Goal: Transaction & Acquisition: Purchase product/service

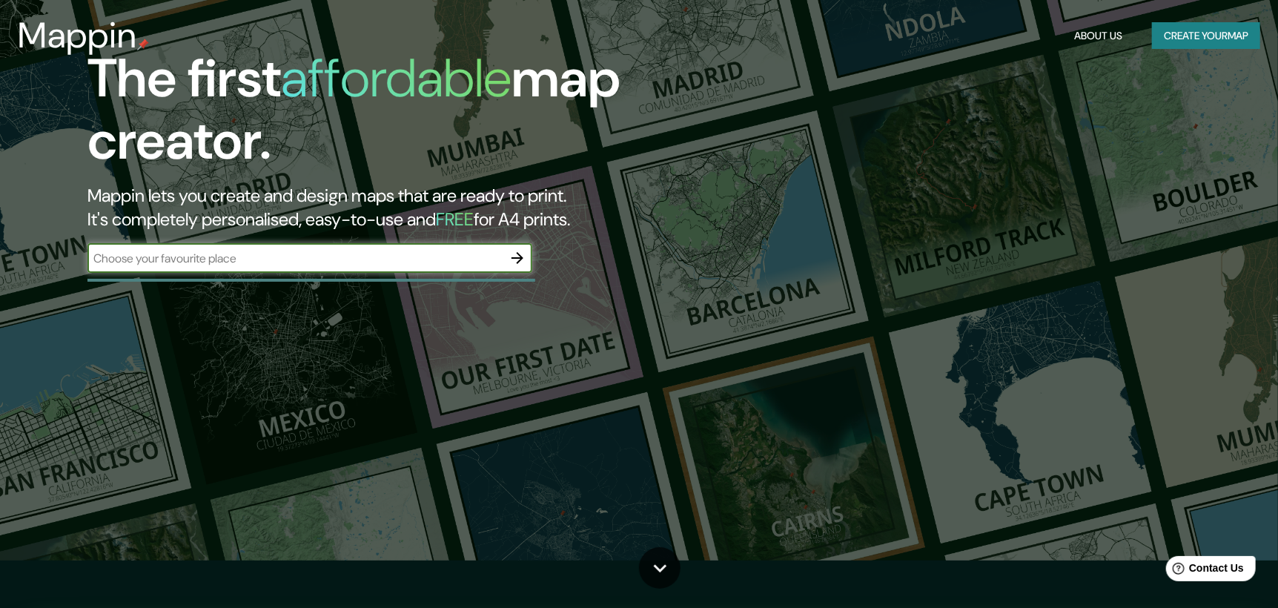
scroll to position [73, 0]
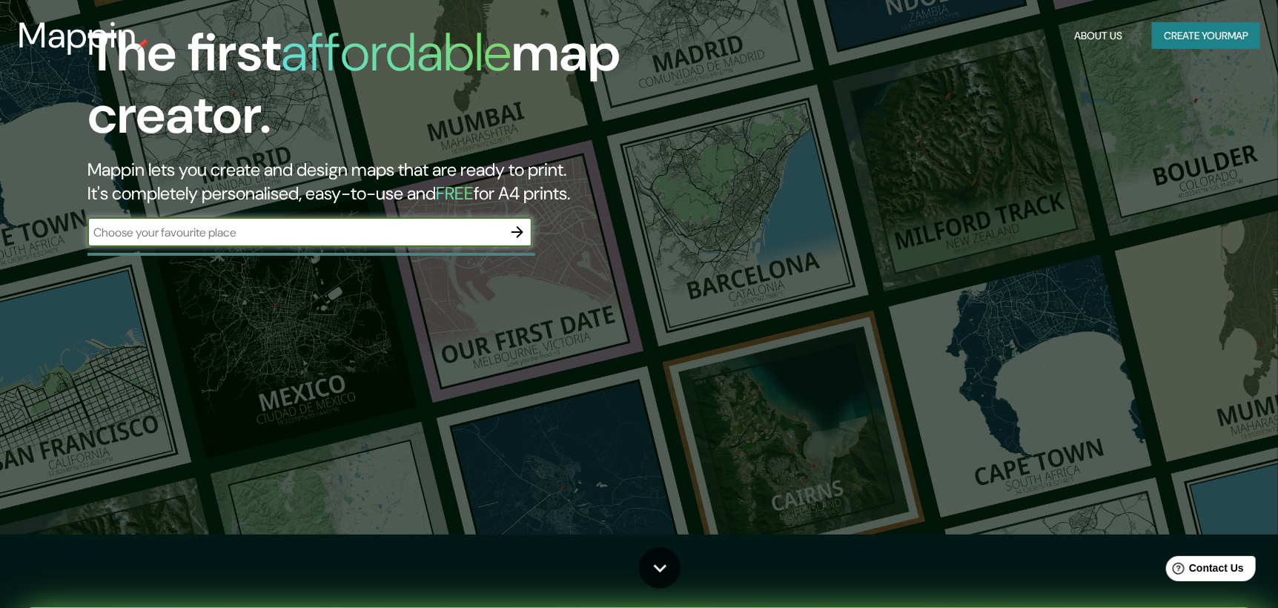
click at [311, 224] on input "text" at bounding box center [294, 232] width 415 height 17
type input "b"
type input "[GEOGRAPHIC_DATA]"
click at [512, 236] on icon "button" at bounding box center [518, 232] width 18 height 18
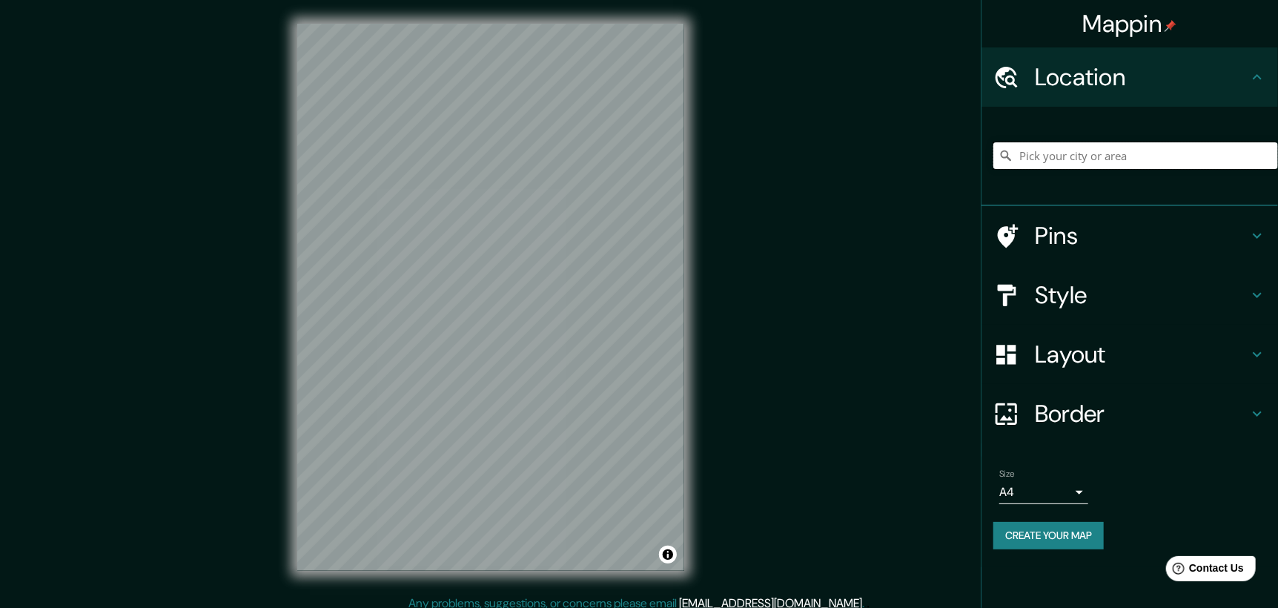
click at [1058, 157] on input "Pick your city or area" at bounding box center [1135, 155] width 285 height 27
click at [1061, 352] on h4 "Layout" at bounding box center [1141, 355] width 213 height 30
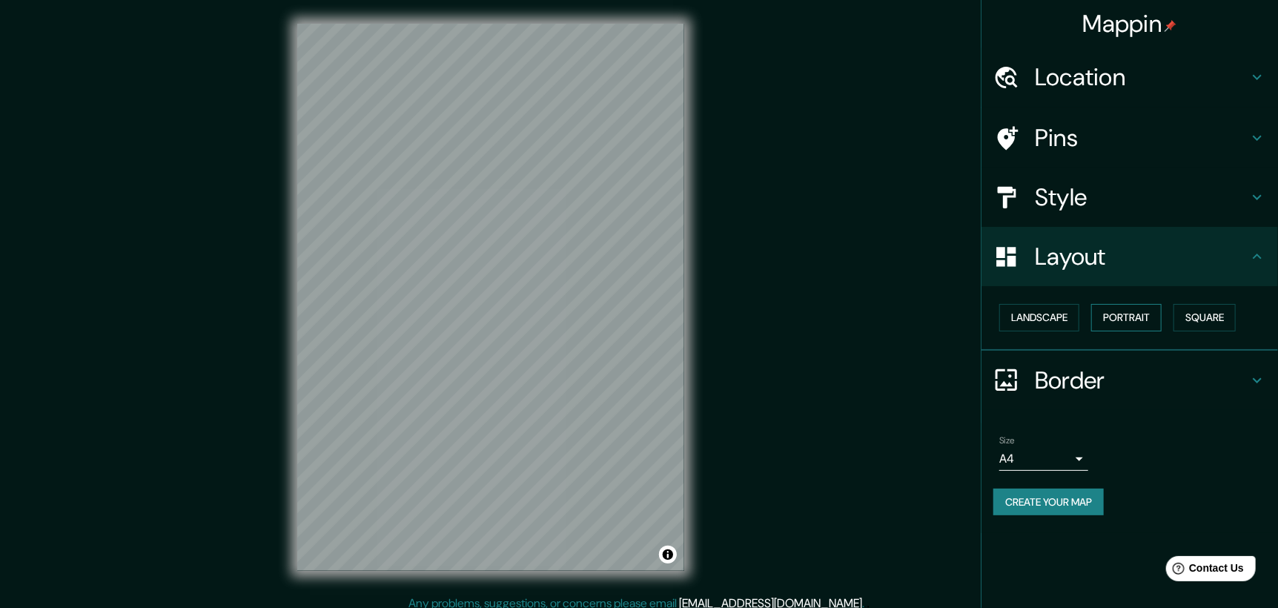
click at [1103, 316] on button "Portrait" at bounding box center [1126, 317] width 70 height 27
click at [1052, 319] on button "Landscape" at bounding box center [1039, 317] width 80 height 27
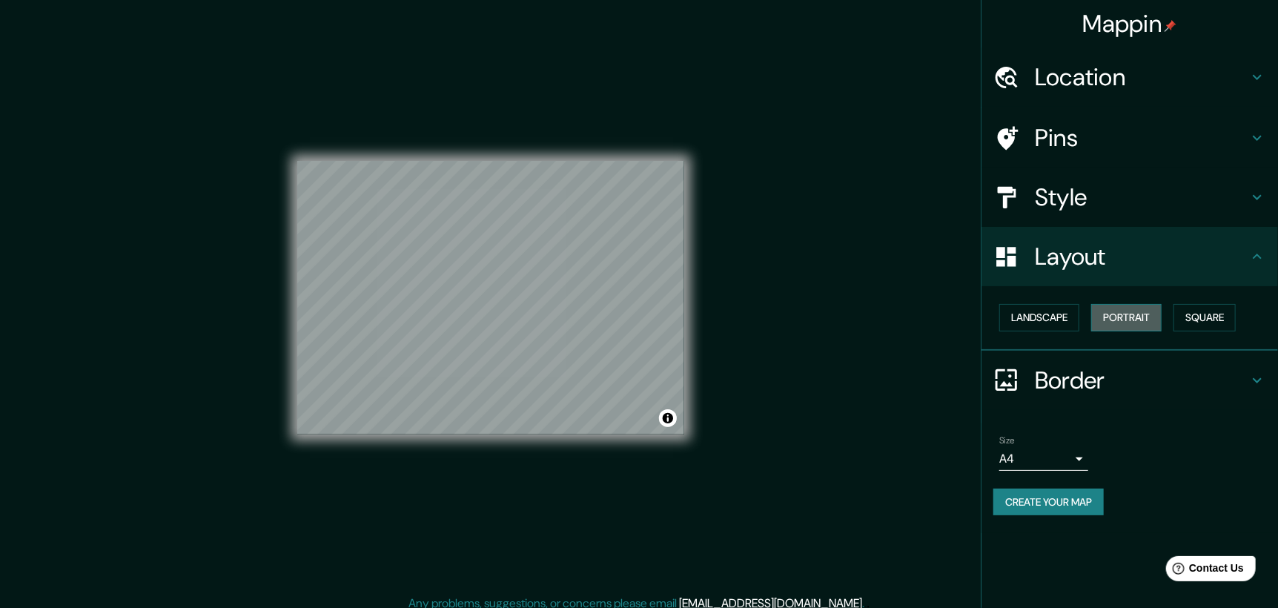
click at [1125, 314] on button "Portrait" at bounding box center [1126, 317] width 70 height 27
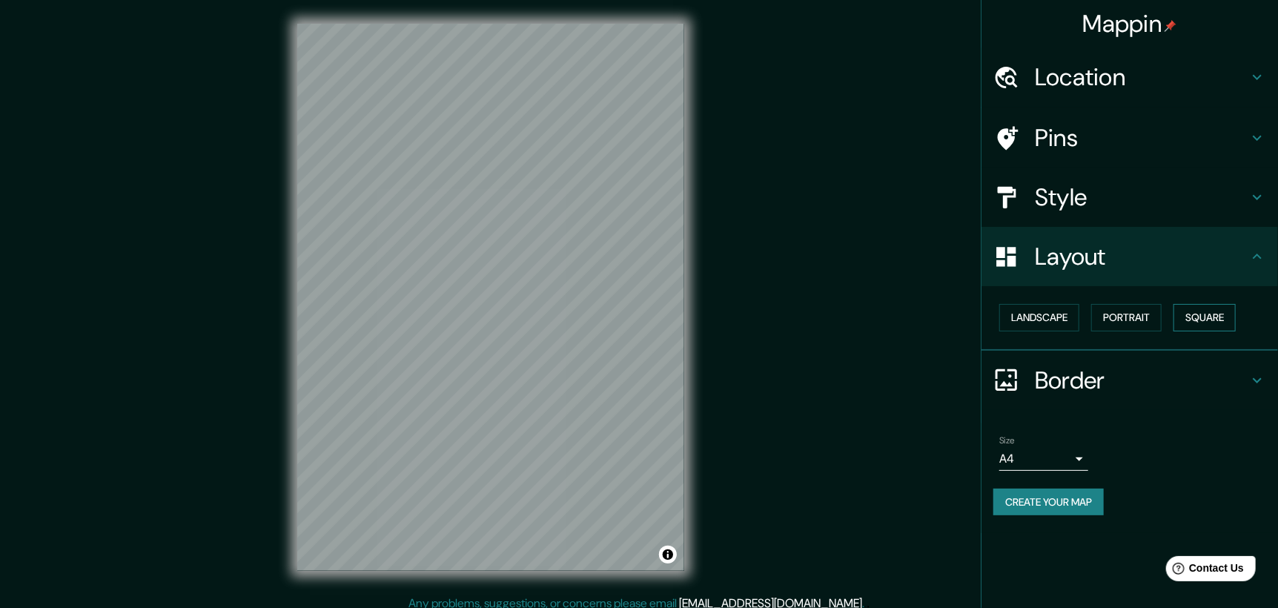
click at [1212, 309] on button "Square" at bounding box center [1204, 317] width 62 height 27
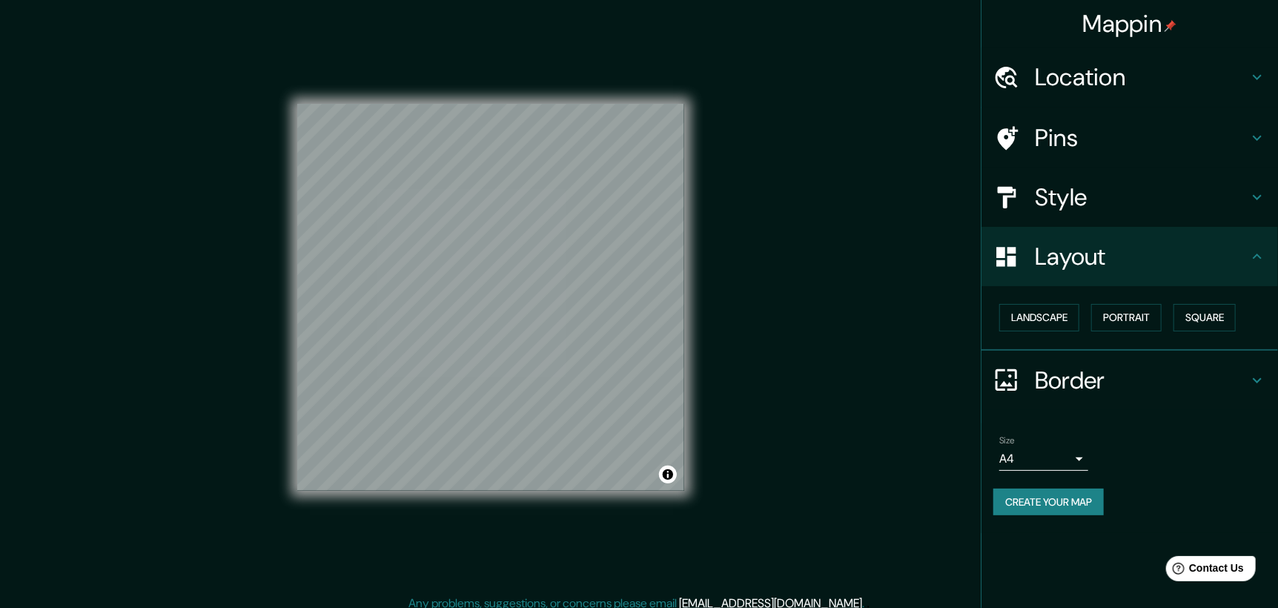
click at [1046, 214] on div "Style" at bounding box center [1129, 197] width 297 height 59
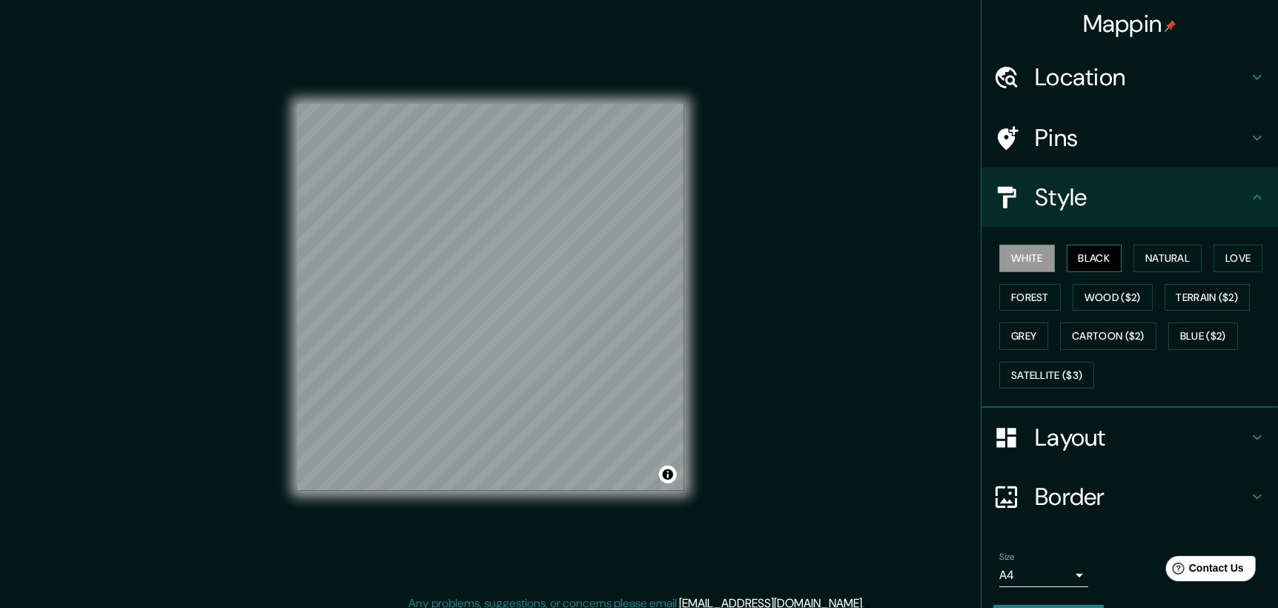
click at [1096, 256] on button "Black" at bounding box center [1095, 258] width 56 height 27
click at [1172, 253] on button "Natural" at bounding box center [1167, 258] width 68 height 27
click at [1233, 254] on button "Love" at bounding box center [1237, 258] width 49 height 27
click at [1017, 297] on button "Forest" at bounding box center [1030, 297] width 62 height 27
click at [1127, 302] on button "Wood ($2)" at bounding box center [1113, 297] width 80 height 27
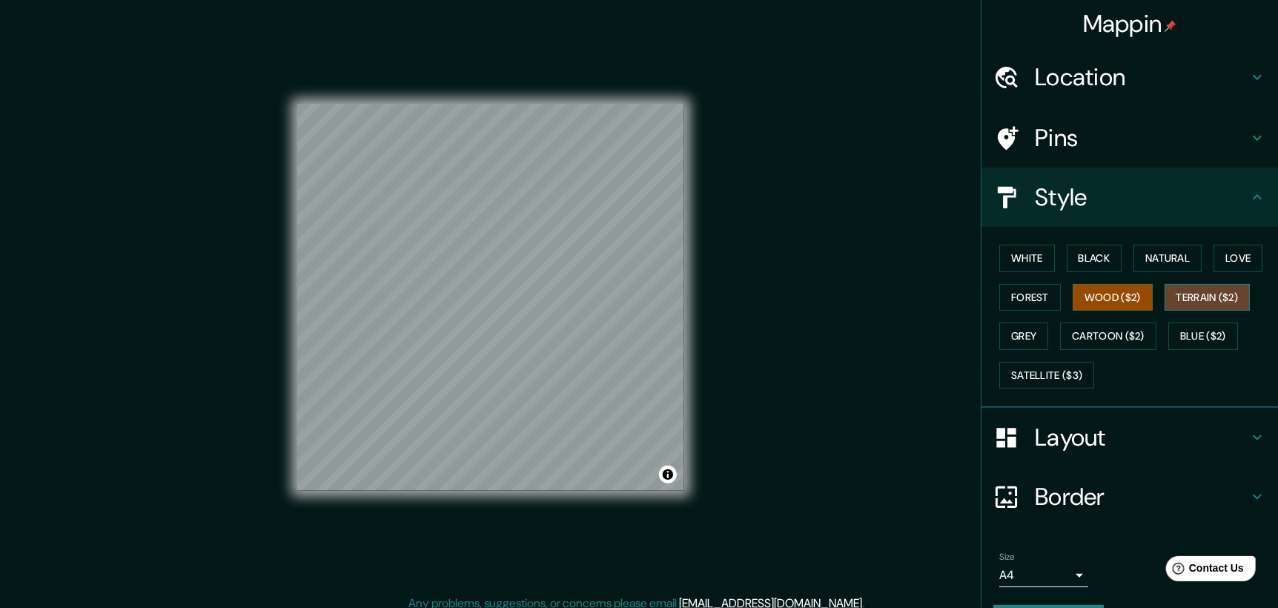
click at [1204, 302] on button "Terrain ($2)" at bounding box center [1208, 297] width 86 height 27
click at [1122, 335] on button "Cartoon ($2)" at bounding box center [1108, 335] width 96 height 27
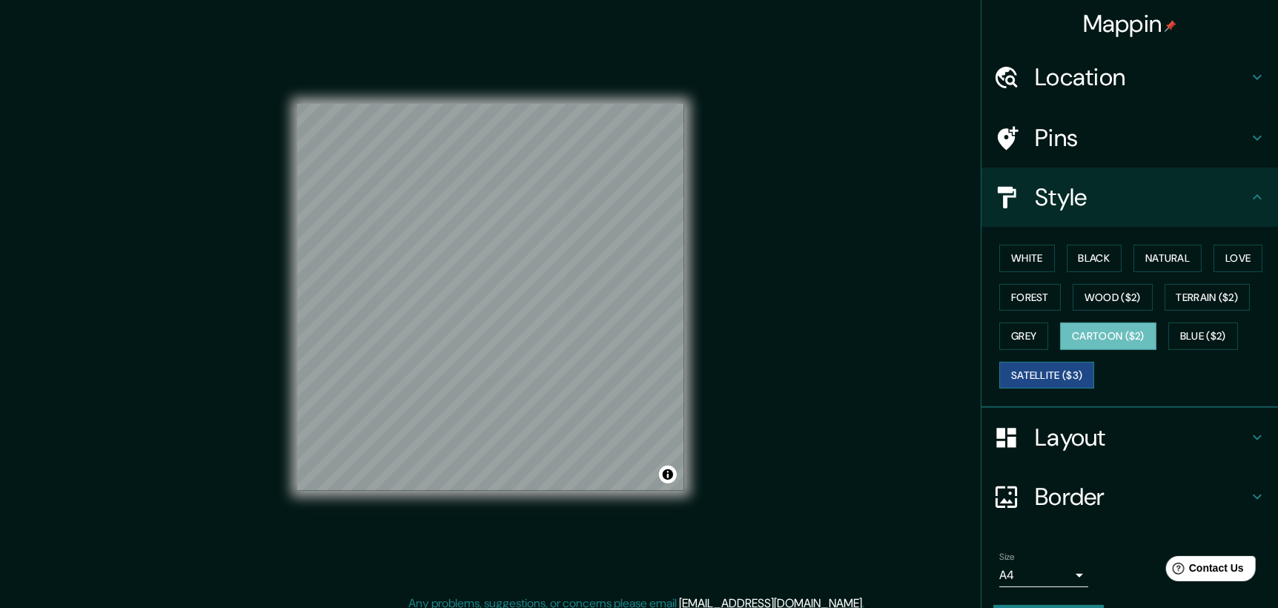
click at [1048, 370] on button "Satellite ($3)" at bounding box center [1046, 375] width 95 height 27
click at [1202, 330] on button "Blue ($2)" at bounding box center [1203, 335] width 70 height 27
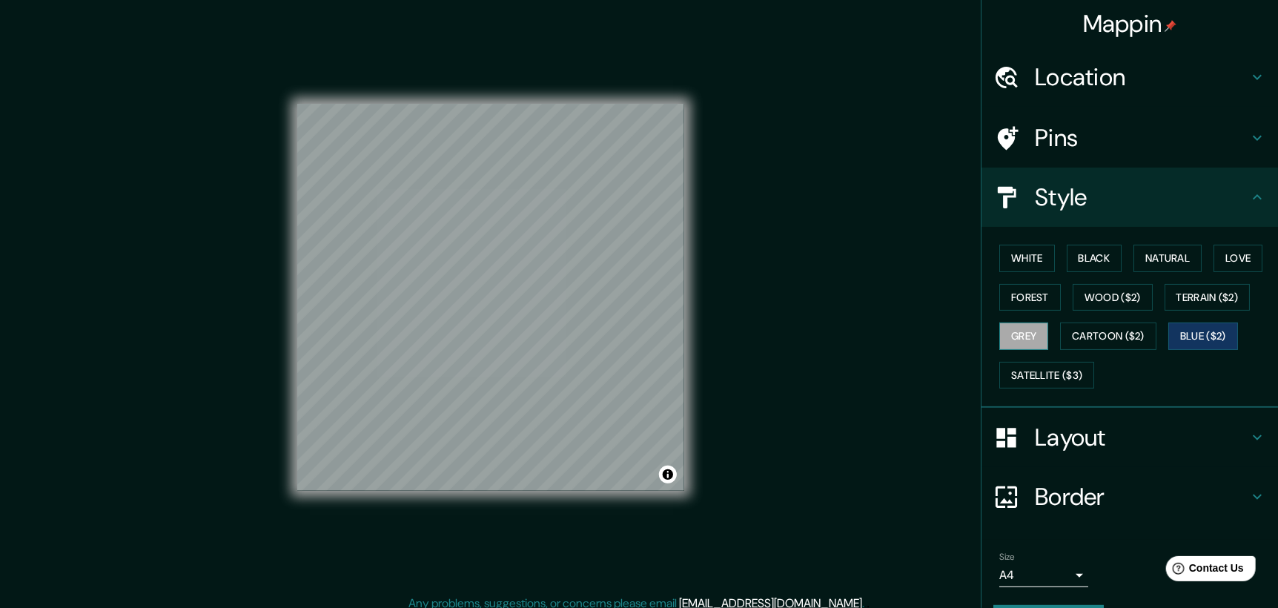
click at [1007, 337] on button "Grey" at bounding box center [1023, 335] width 49 height 27
click at [1196, 329] on button "Blue ($2)" at bounding box center [1203, 335] width 70 height 27
click at [1076, 145] on h4 "Pins" at bounding box center [1141, 138] width 213 height 30
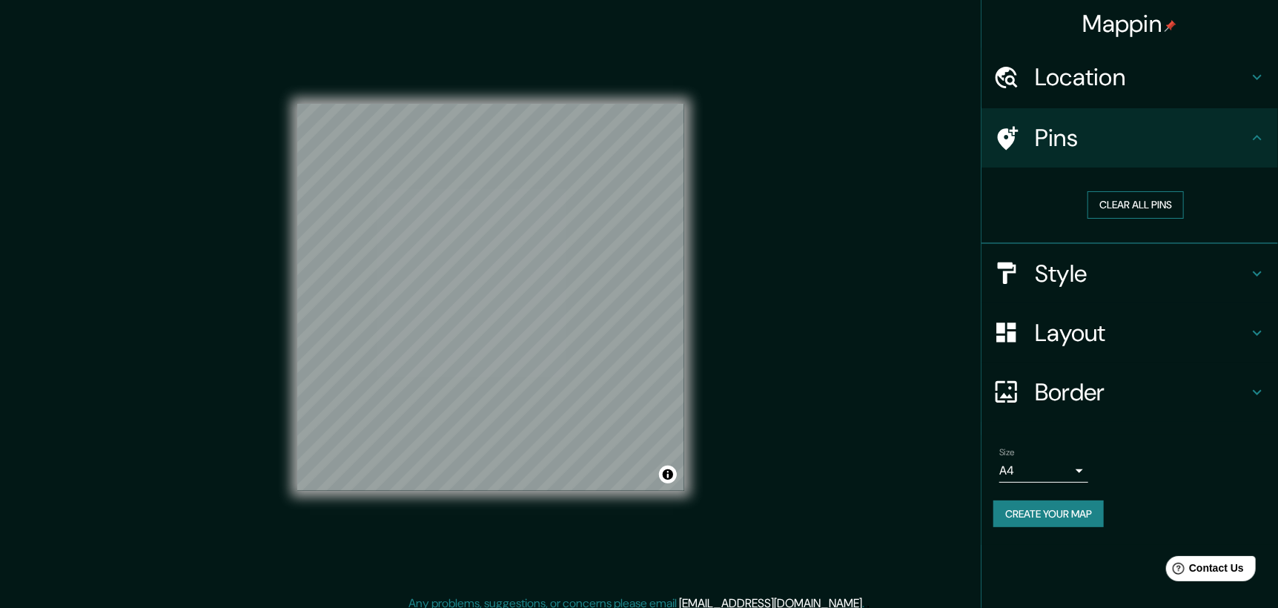
click at [1144, 205] on button "Clear all pins" at bounding box center [1135, 204] width 96 height 27
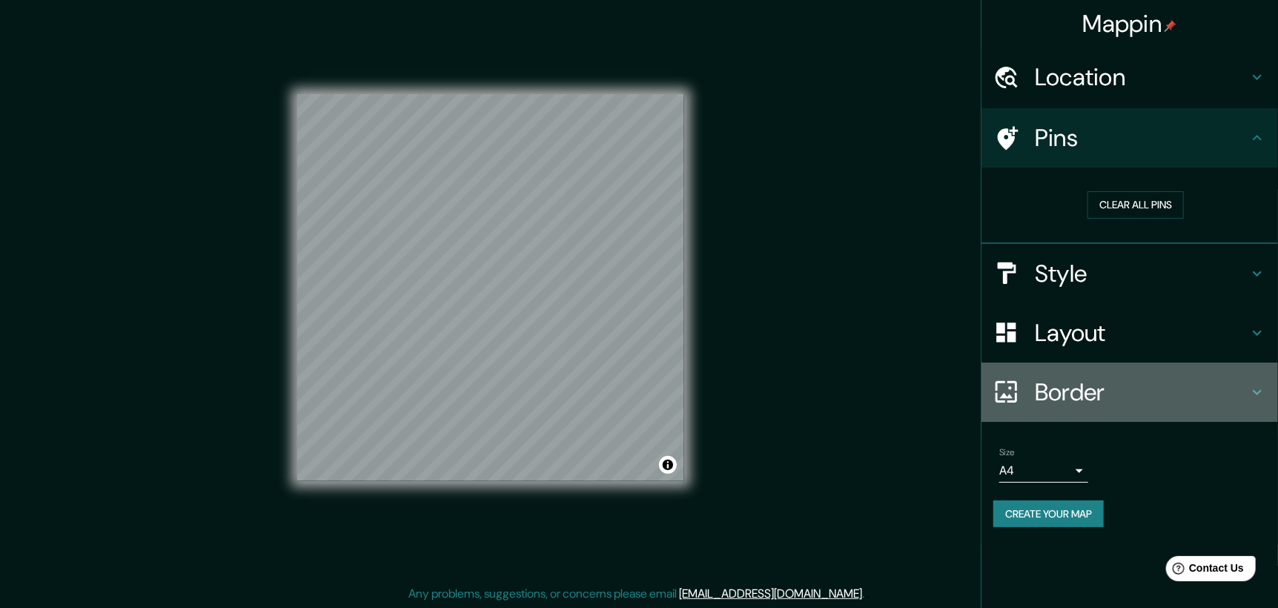
click at [1084, 384] on h4 "Border" at bounding box center [1141, 392] width 213 height 30
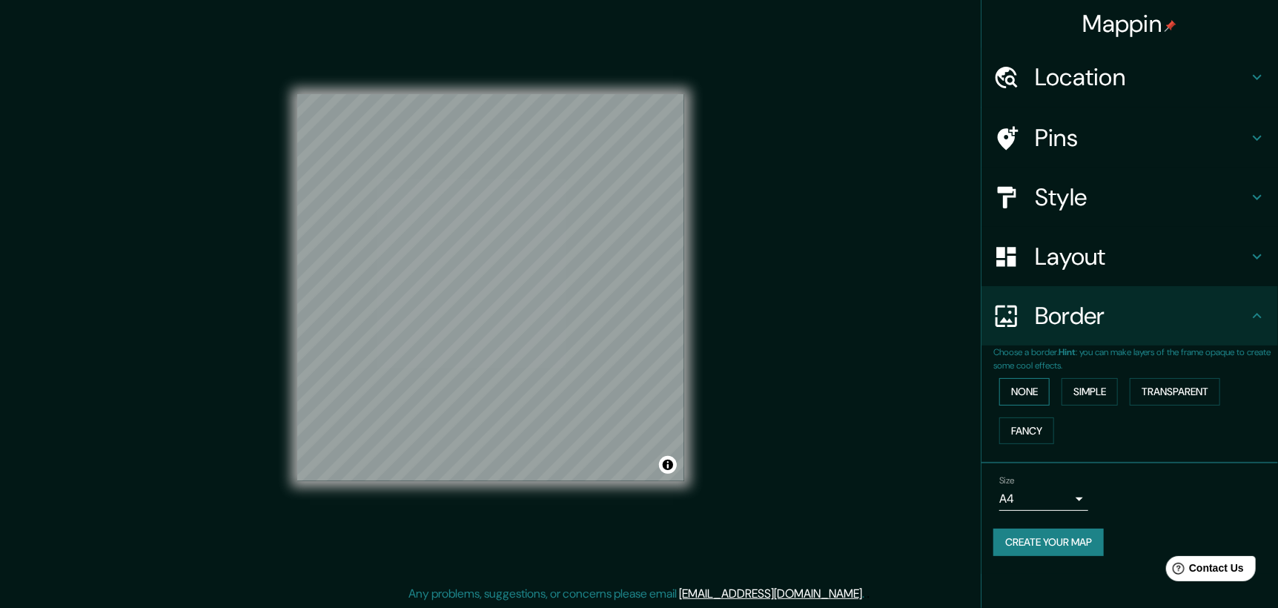
click at [1024, 388] on button "None" at bounding box center [1024, 391] width 50 height 27
click at [1096, 393] on button "Simple" at bounding box center [1089, 391] width 56 height 27
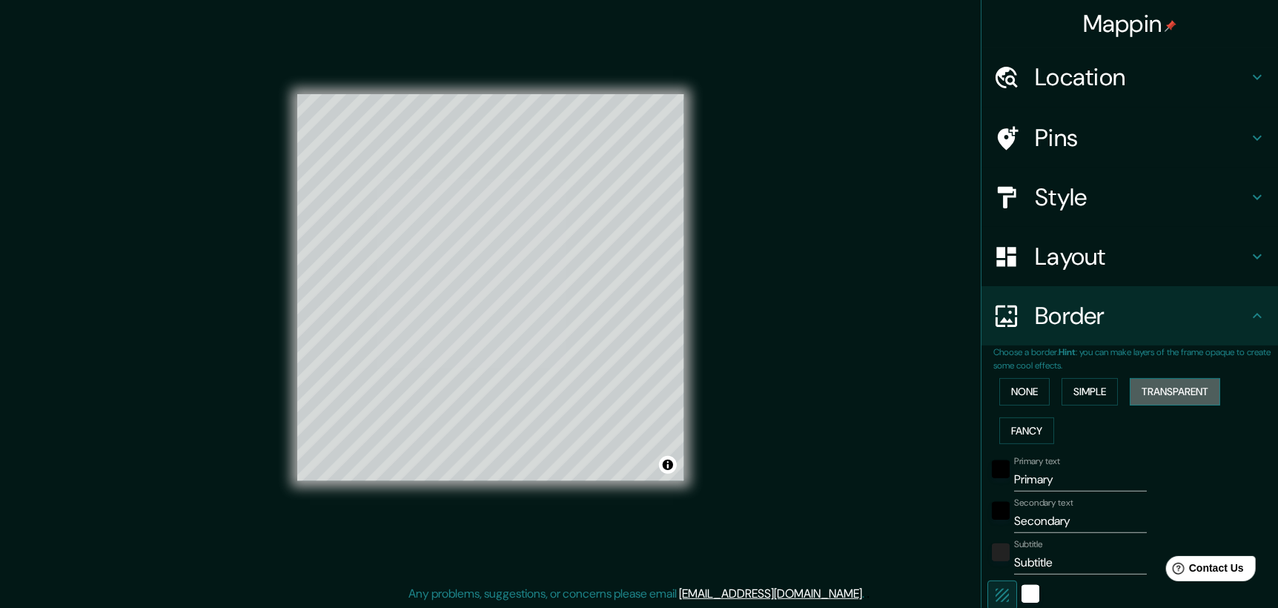
click at [1176, 382] on button "Transparent" at bounding box center [1175, 391] width 90 height 27
click at [999, 423] on button "Fancy" at bounding box center [1026, 430] width 55 height 27
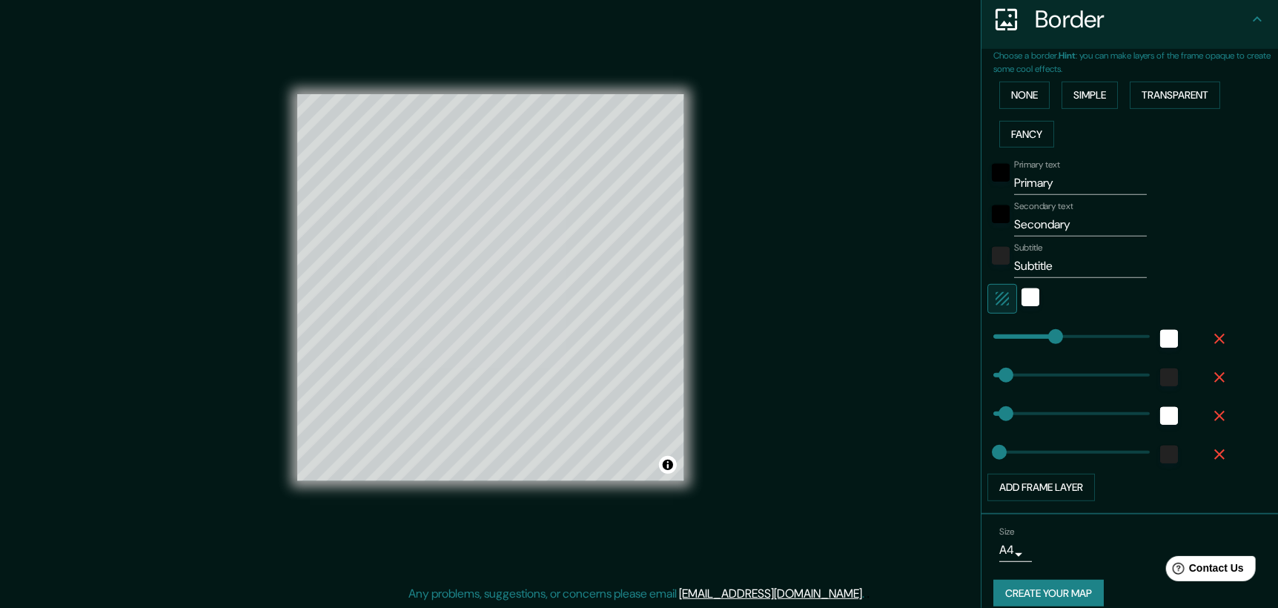
scroll to position [311, 0]
